Goal: Task Accomplishment & Management: Use online tool/utility

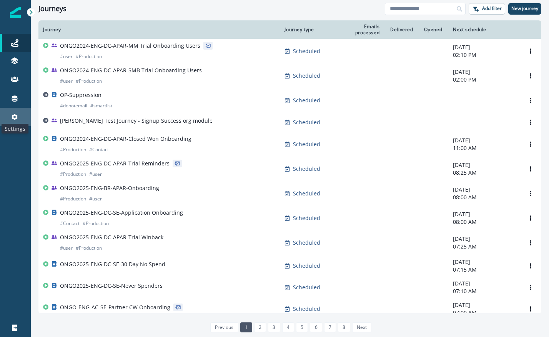
click at [14, 114] on icon at bounding box center [15, 117] width 6 height 6
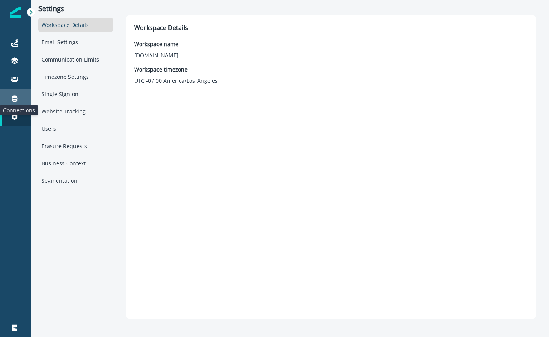
click at [16, 100] on icon at bounding box center [15, 99] width 6 height 6
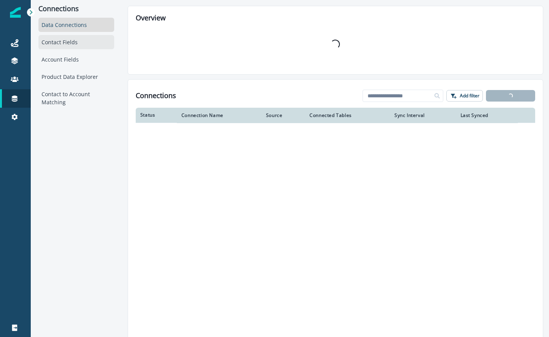
click at [66, 43] on div "Contact Fields" at bounding box center [76, 42] width 76 height 14
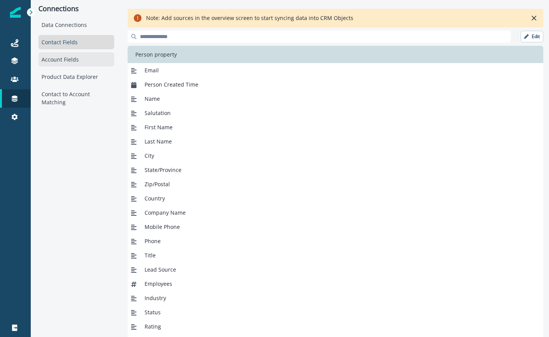
click at [65, 60] on div "Account Fields" at bounding box center [76, 59] width 76 height 14
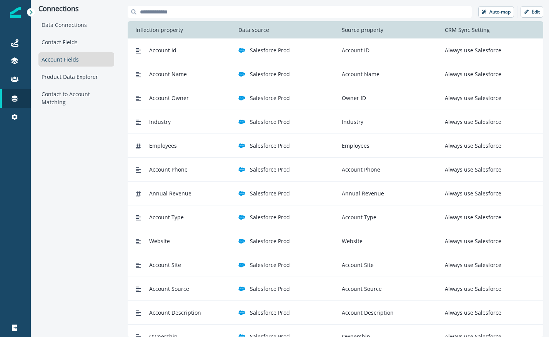
scroll to position [1, 0]
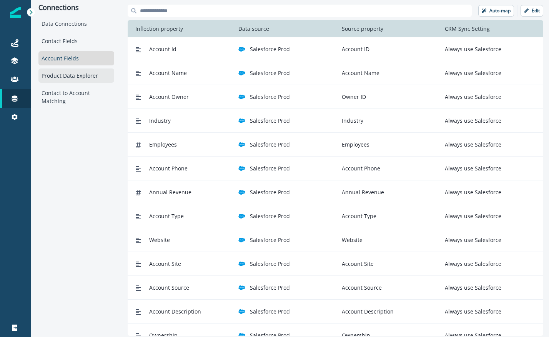
click at [63, 73] on div "Product Data Explorer" at bounding box center [76, 75] width 76 height 14
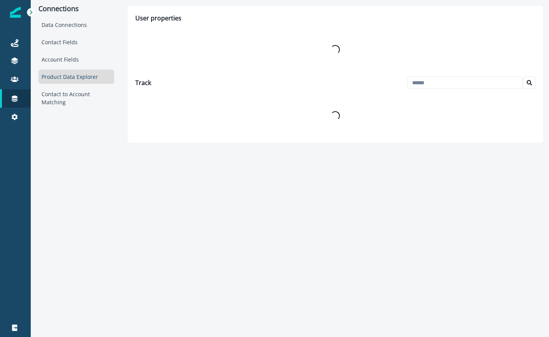
scroll to position [0, 0]
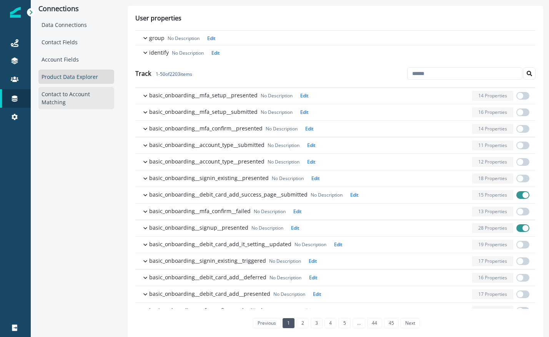
click at [67, 98] on div "Contact to Account Matching" at bounding box center [76, 98] width 76 height 22
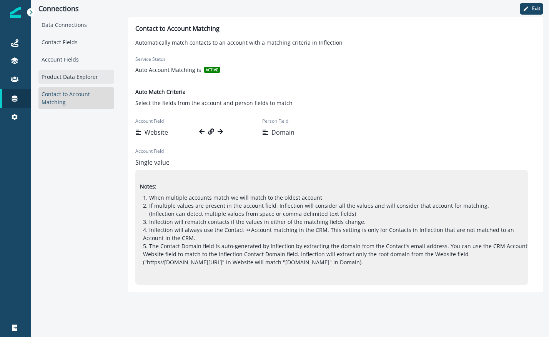
click at [69, 73] on div "Product Data Explorer" at bounding box center [76, 77] width 76 height 14
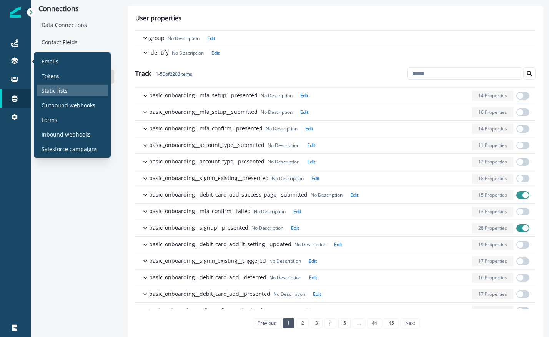
click at [65, 88] on p "Static lists" at bounding box center [55, 91] width 26 height 8
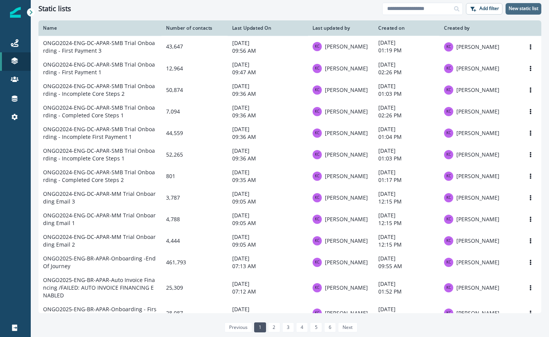
click at [535, 6] on p "New static list" at bounding box center [524, 8] width 30 height 5
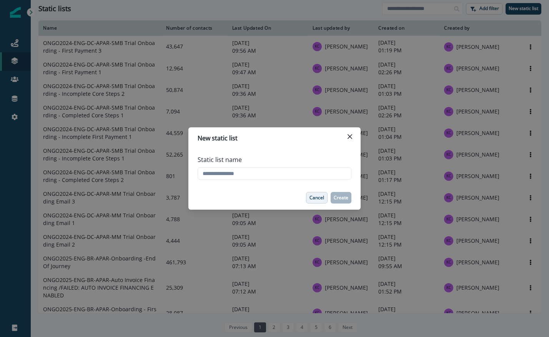
click at [313, 202] on button "Cancel" at bounding box center [317, 198] width 22 height 12
